Goal: Obtain resource: Obtain resource

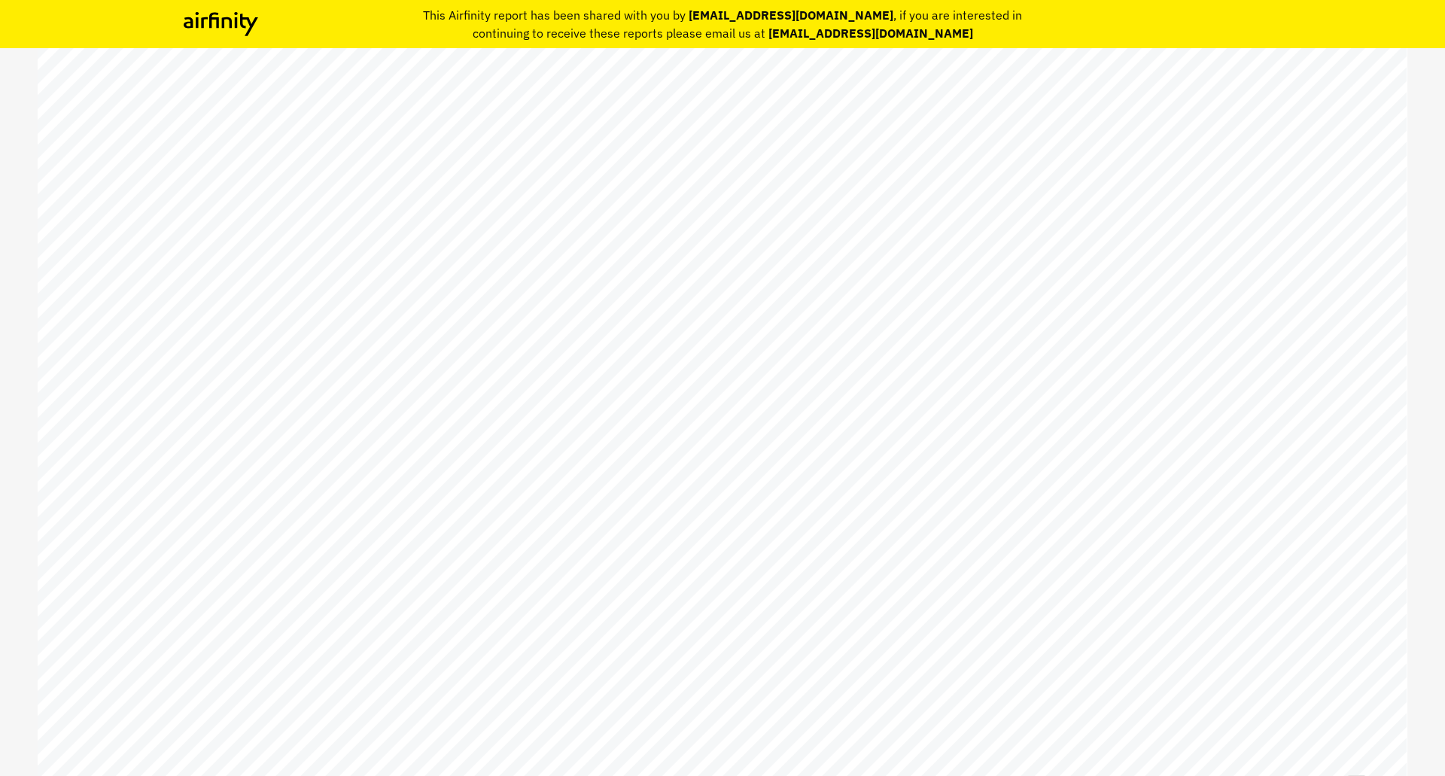
click at [1135, 110] on div "Staphylococcus aureus report Serious bacterial infections and antibacterial res…" at bounding box center [723, 430] width 1370 height 770
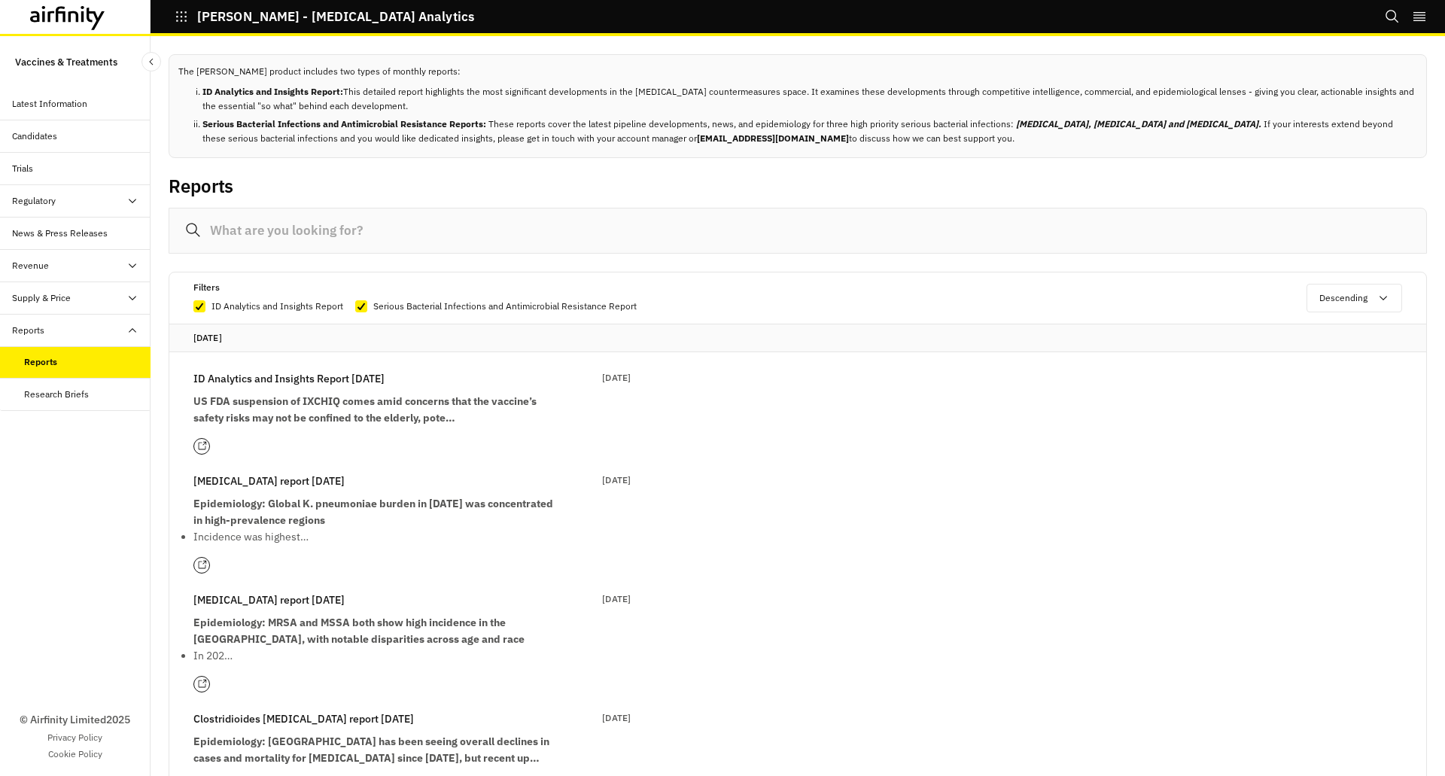
click at [260, 604] on p "[MEDICAL_DATA] report [DATE]" at bounding box center [268, 600] width 151 height 17
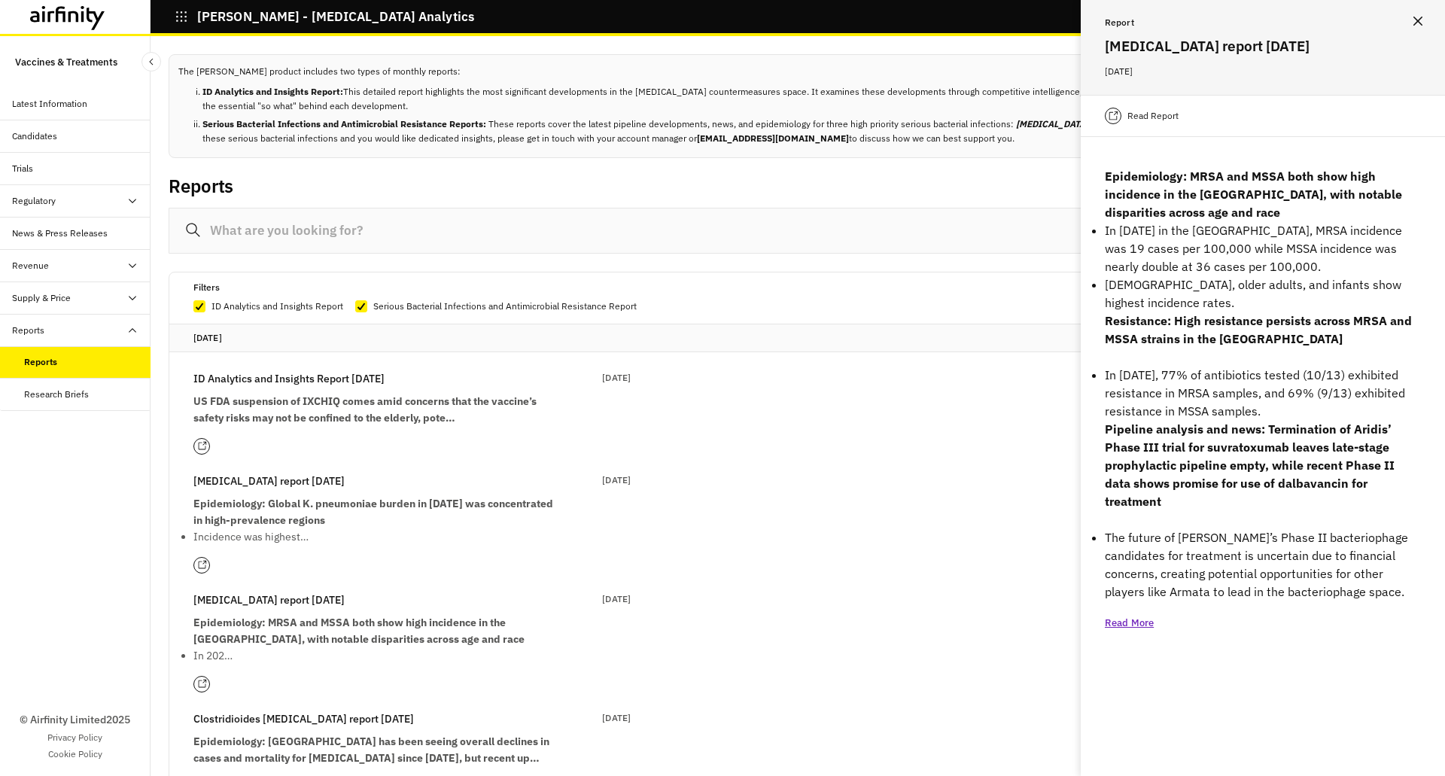
click at [1128, 108] on div "Read Report" at bounding box center [1142, 116] width 74 height 17
